Goal: Navigation & Orientation: Find specific page/section

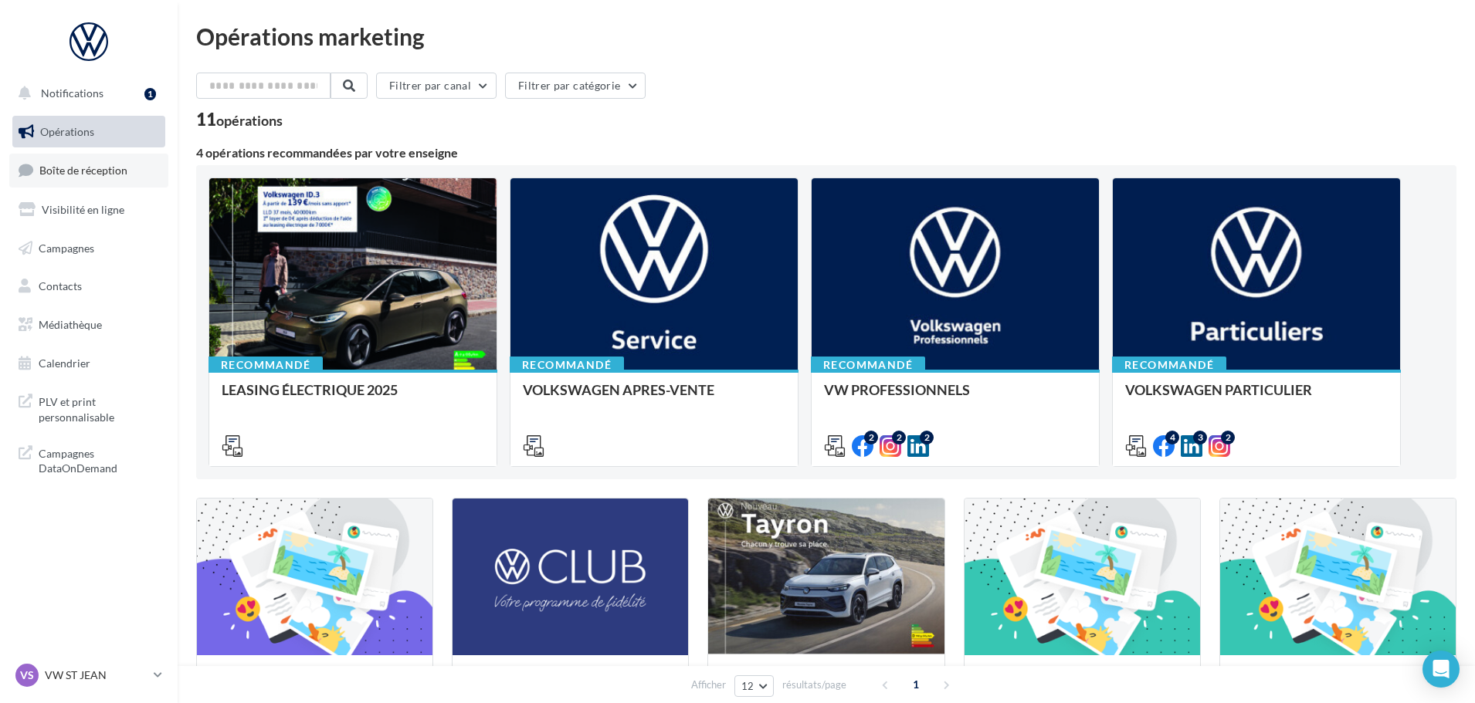
click at [88, 172] on span "Boîte de réception" at bounding box center [83, 170] width 88 height 13
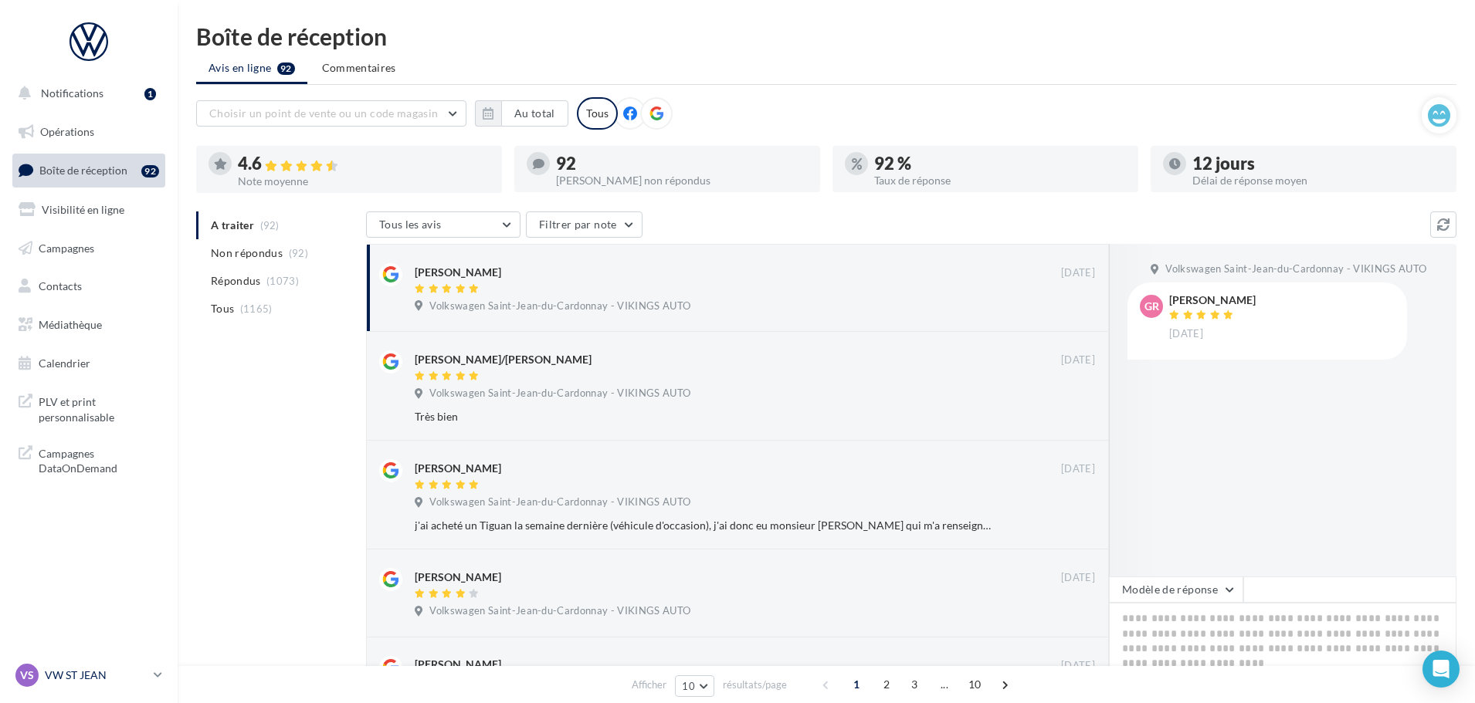
click at [63, 675] on p "VW ST JEAN" at bounding box center [96, 675] width 103 height 15
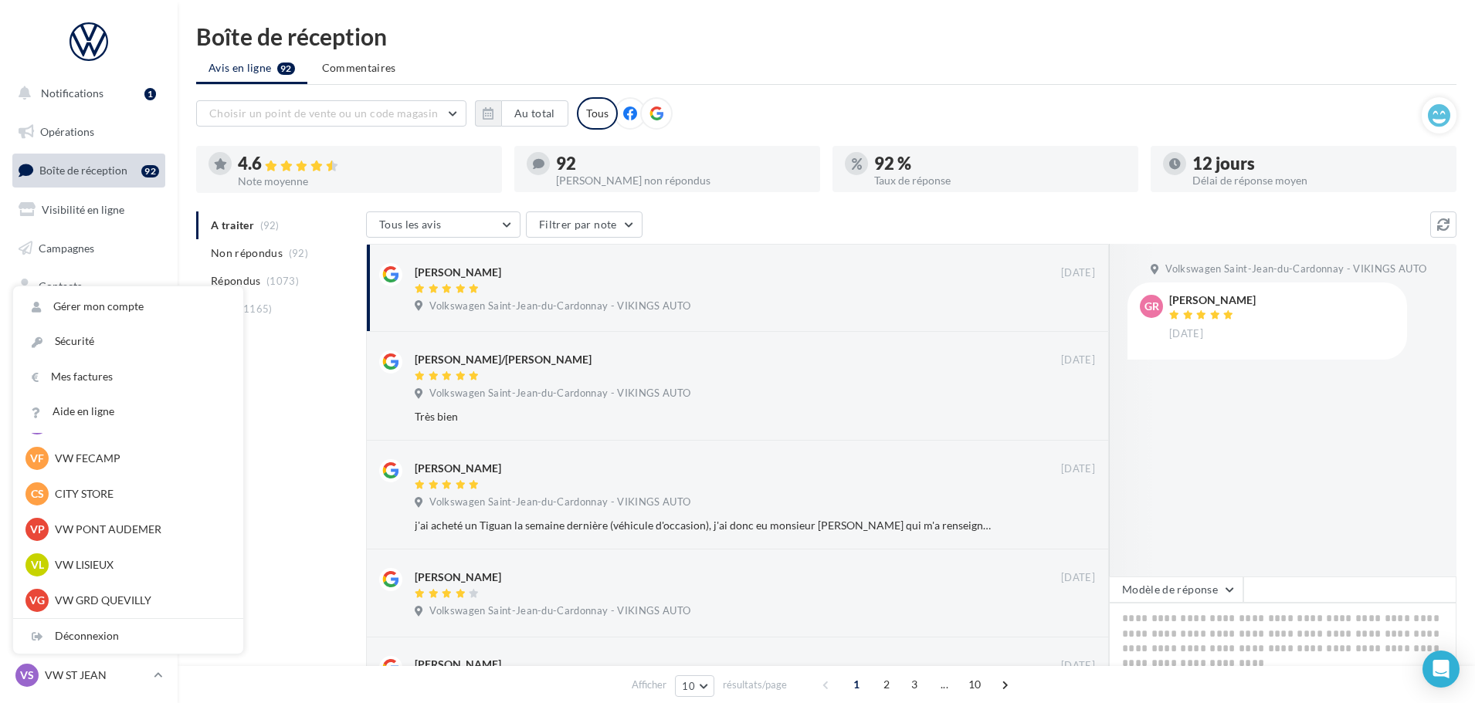
scroll to position [232, 0]
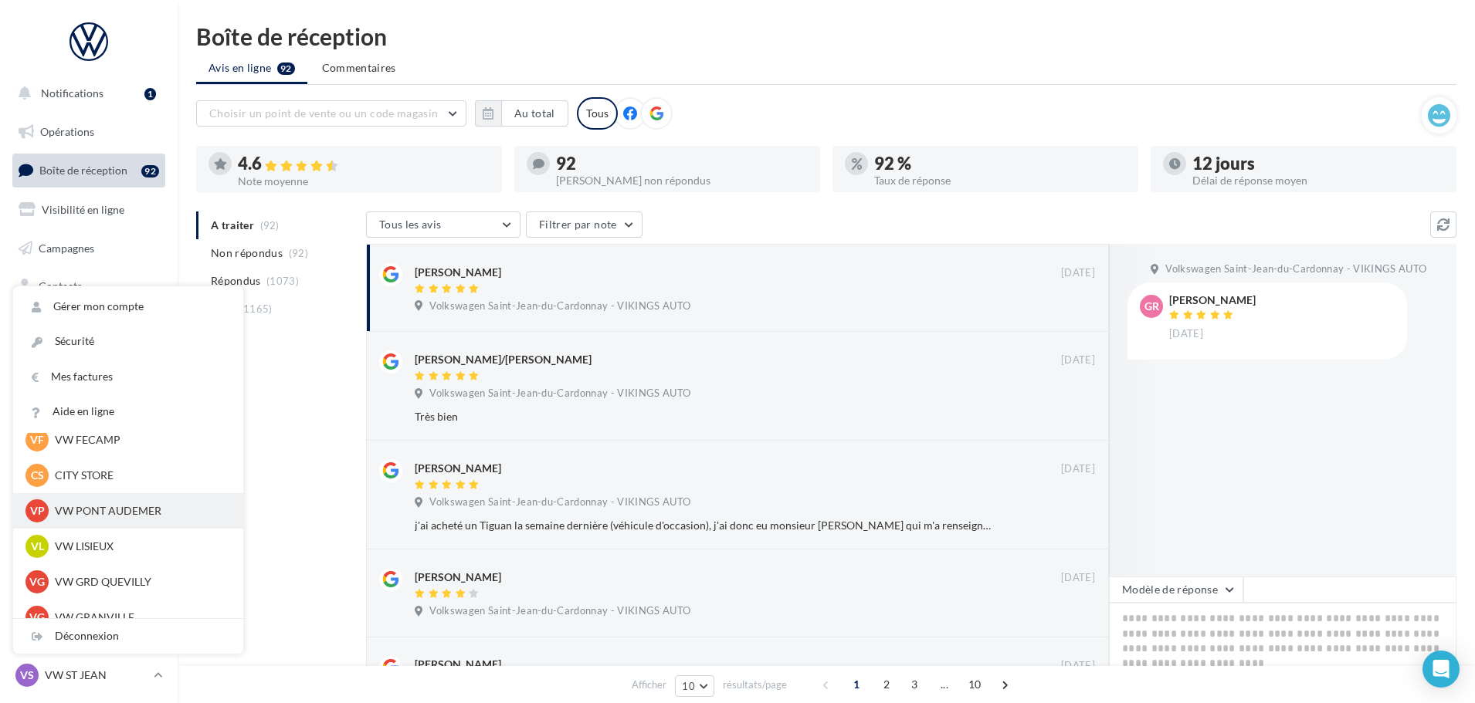
click at [109, 516] on p "VW PONT AUDEMER" at bounding box center [140, 510] width 170 height 15
